Goal: Information Seeking & Learning: Find specific fact

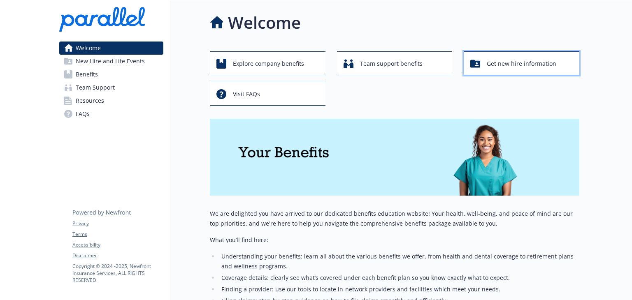
click at [487, 72] on span "Get new hire information" at bounding box center [522, 64] width 70 height 16
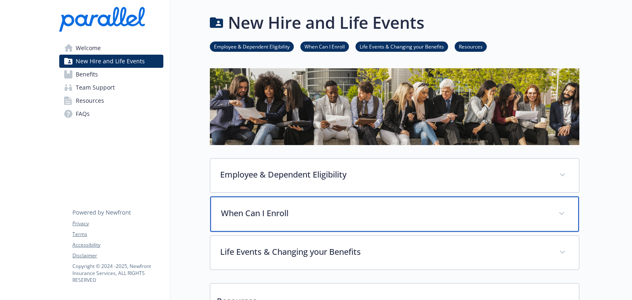
click at [242, 220] on p "When Can I Enroll" at bounding box center [385, 213] width 328 height 12
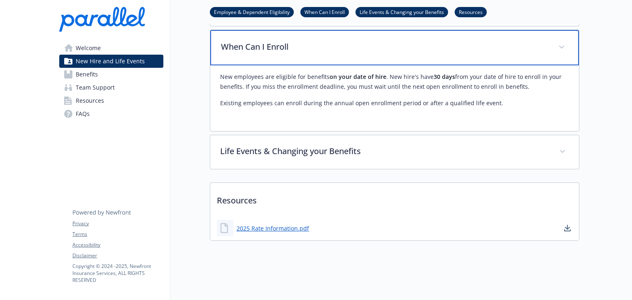
scroll to position [0, 6]
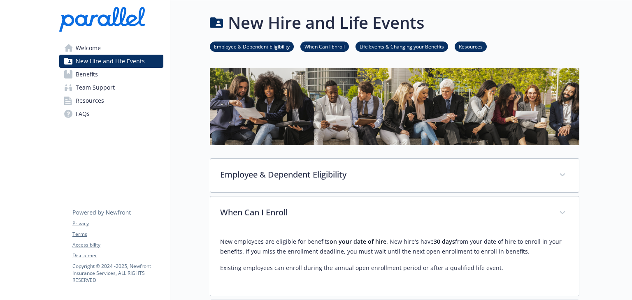
click at [83, 81] on span "Benefits" at bounding box center [87, 74] width 22 height 13
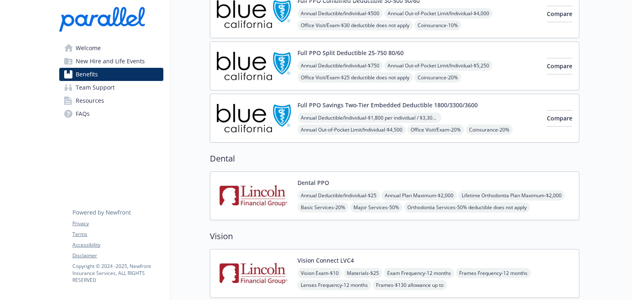
scroll to position [0, 6]
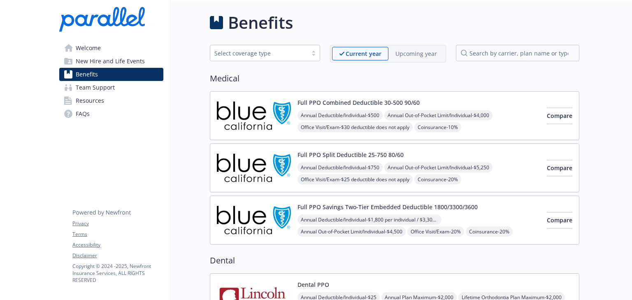
click at [83, 51] on span "Welcome" at bounding box center [88, 48] width 25 height 13
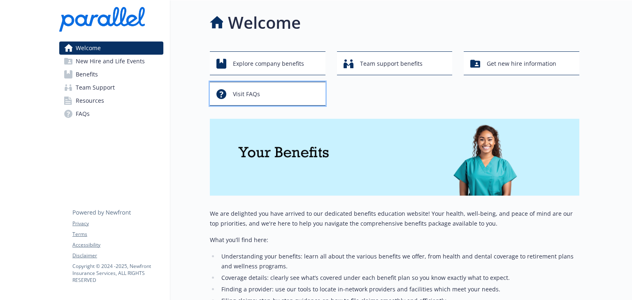
click at [260, 101] on span "Visit FAQs" at bounding box center [246, 94] width 27 height 16
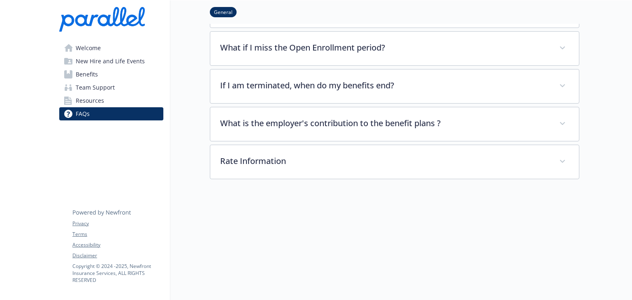
scroll to position [154, 0]
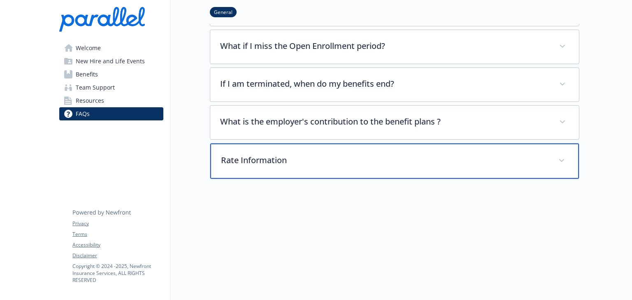
click at [555, 154] on span at bounding box center [561, 160] width 13 height 13
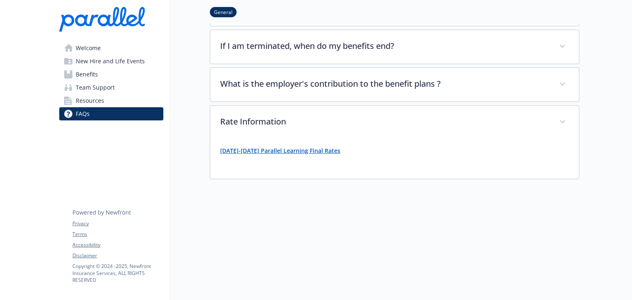
click at [287, 155] on strong "[DATE]-[DATE] Parallel Learning Final Rates" at bounding box center [280, 151] width 120 height 8
